Goal: Information Seeking & Learning: Learn about a topic

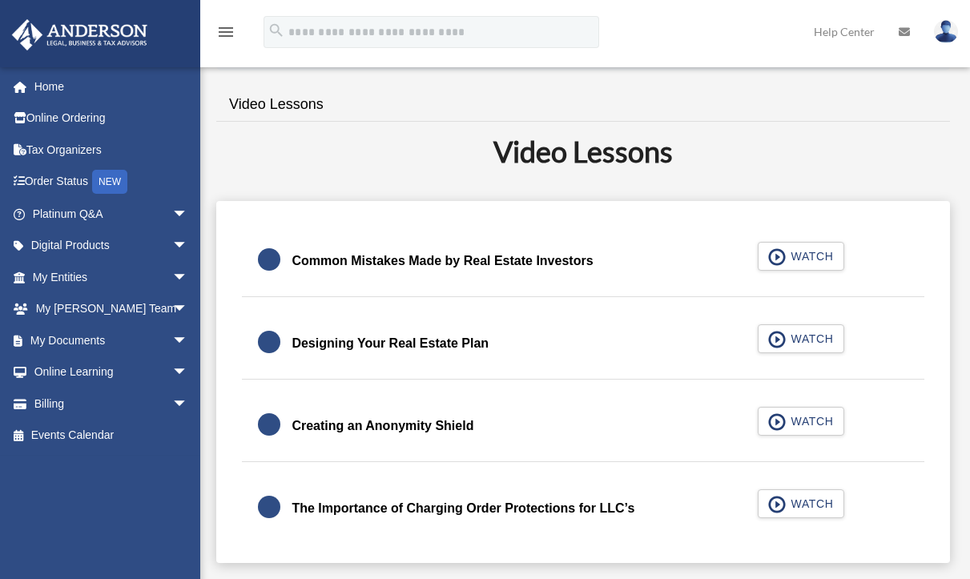
scroll to position [400, 0]
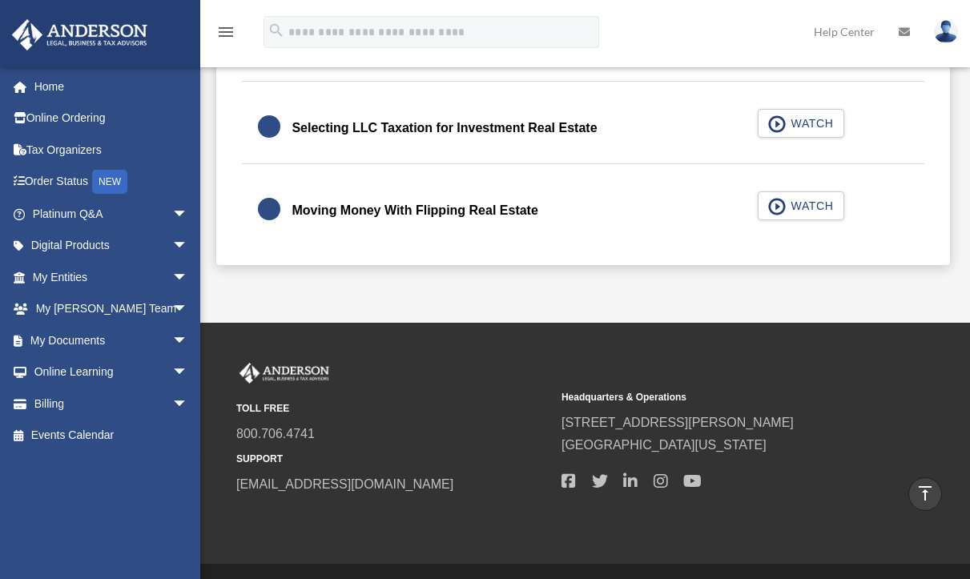
scroll to position [187, 0]
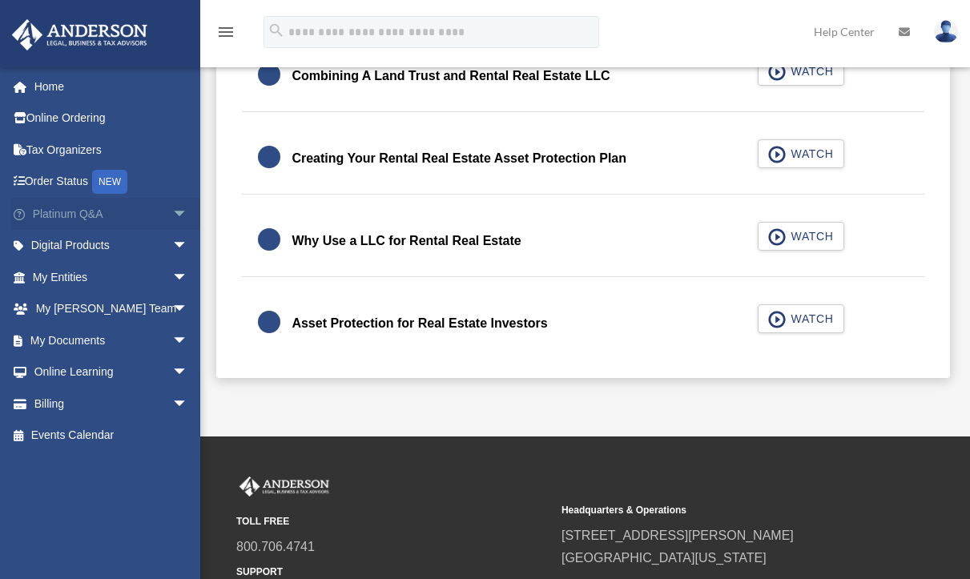
scroll to position [748, 0]
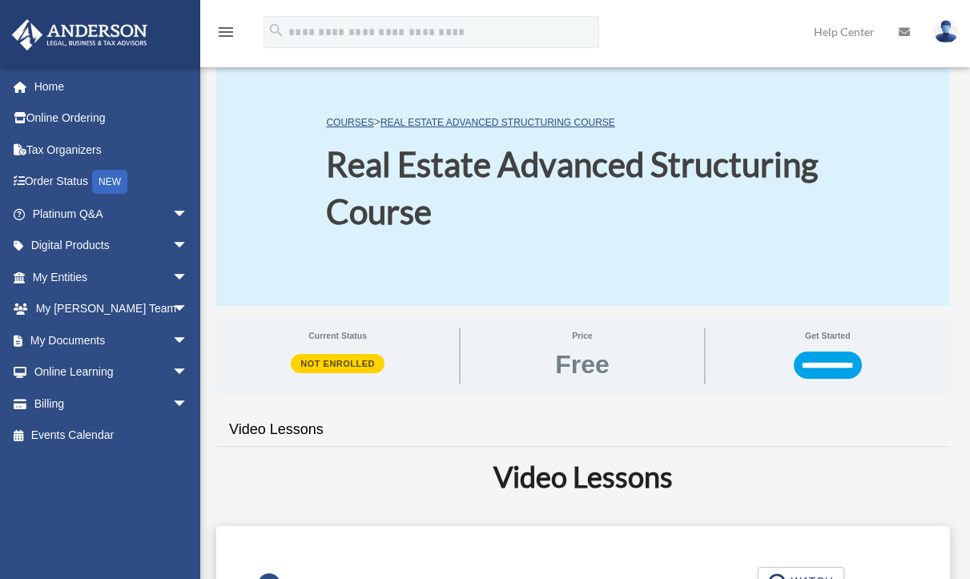
scroll to position [481, 0]
